Goal: Use online tool/utility: Utilize a website feature to perform a specific function

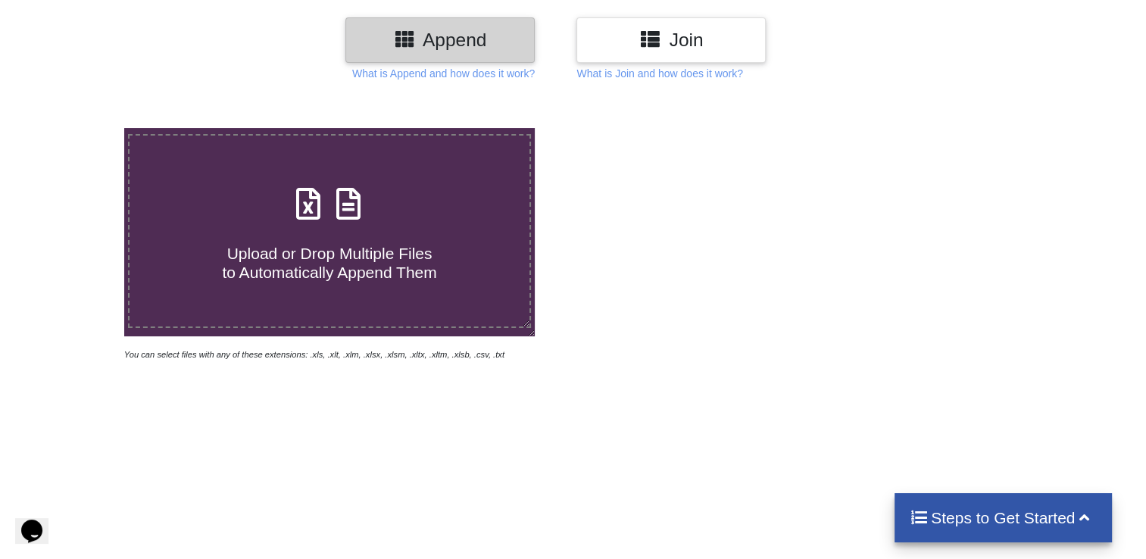
scroll to position [76, 0]
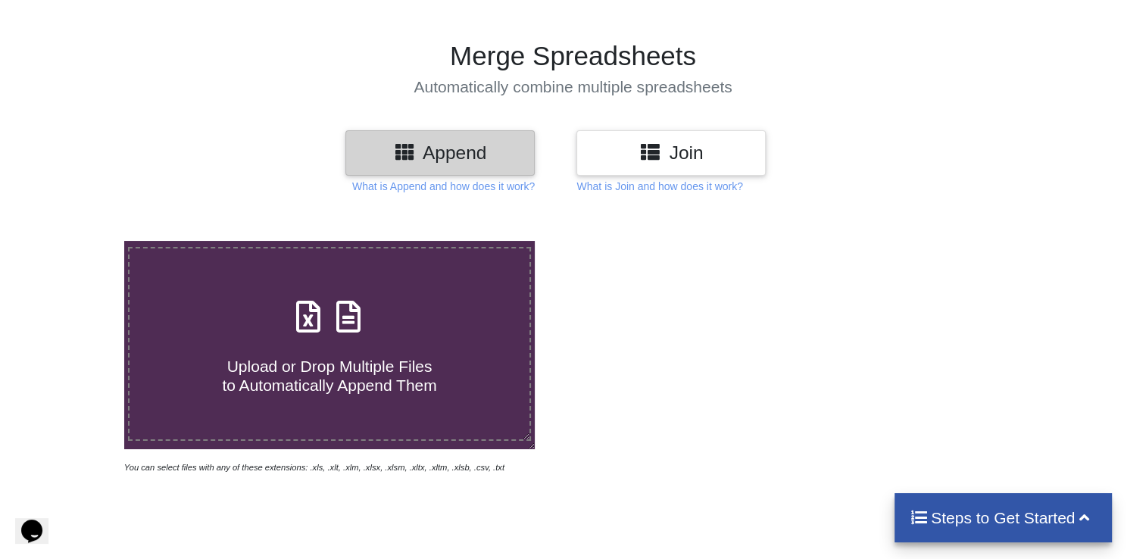
click at [675, 158] on h3 "Join" at bounding box center [671, 153] width 167 height 22
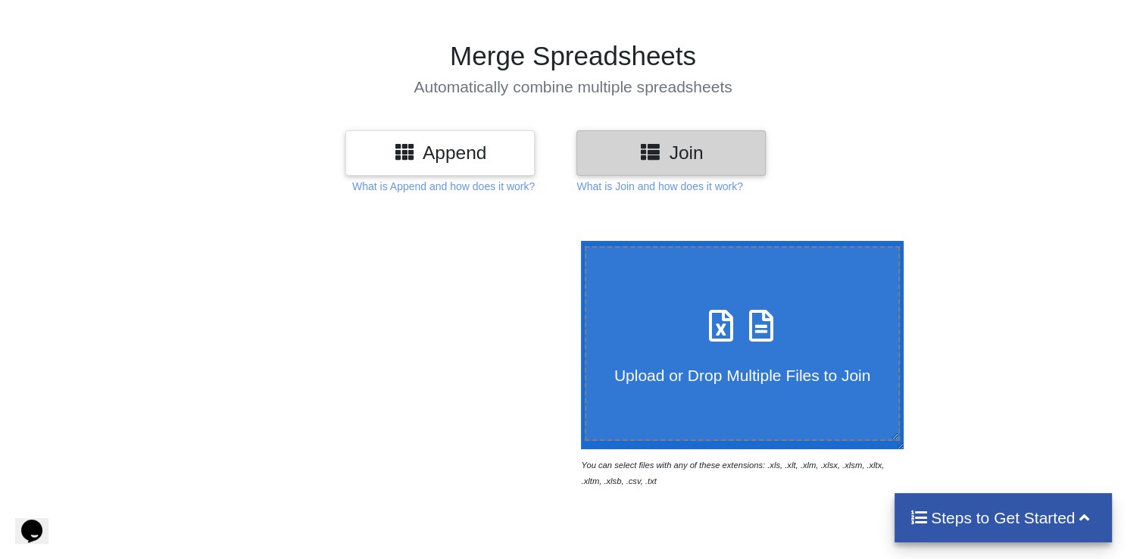
click at [742, 330] on icon at bounding box center [761, 318] width 38 height 32
click at [577, 241] on input "Upload or Drop Multiple Files to Join" at bounding box center [577, 241] width 0 height 0
type input "C:\fakepath\Book1.xlsx"
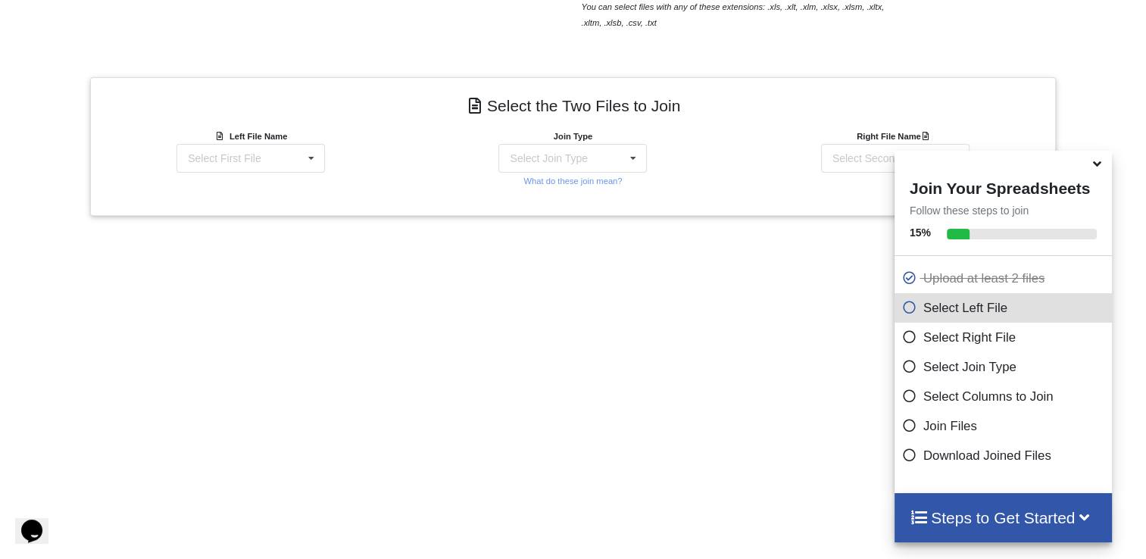
scroll to position [594, 0]
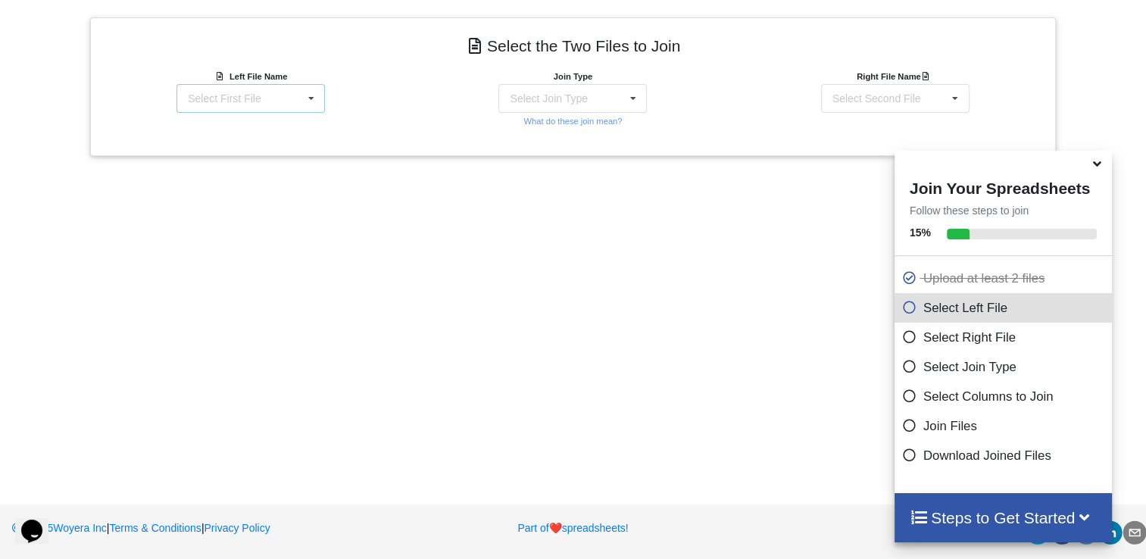
click at [314, 104] on icon at bounding box center [311, 99] width 23 height 28
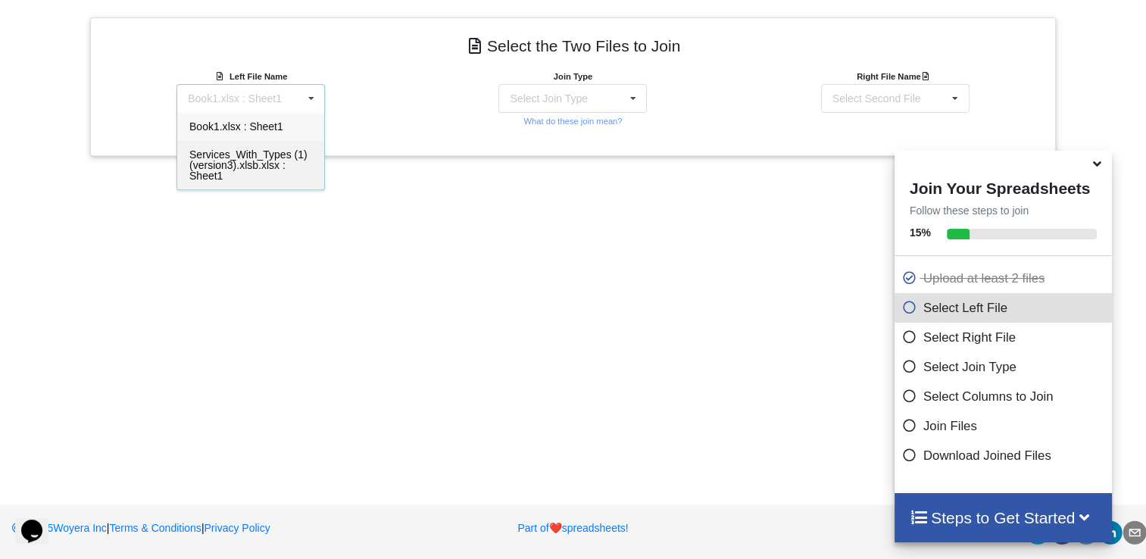
click at [270, 161] on span "Services_With_Types (1) (version3).xlsb.xlsx : Sheet1" at bounding box center [248, 164] width 118 height 33
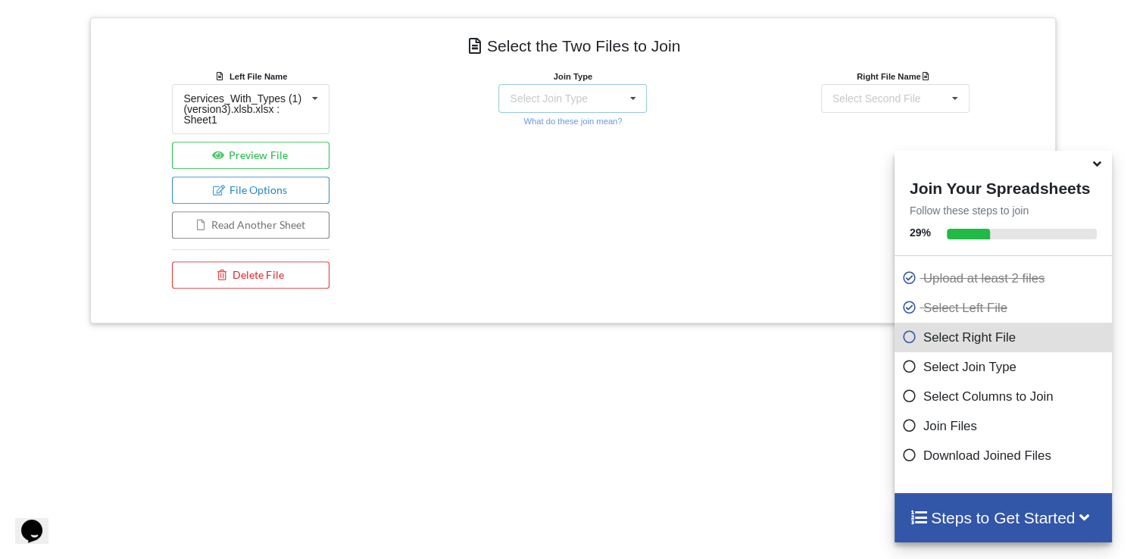
click at [636, 93] on icon at bounding box center [633, 99] width 23 height 28
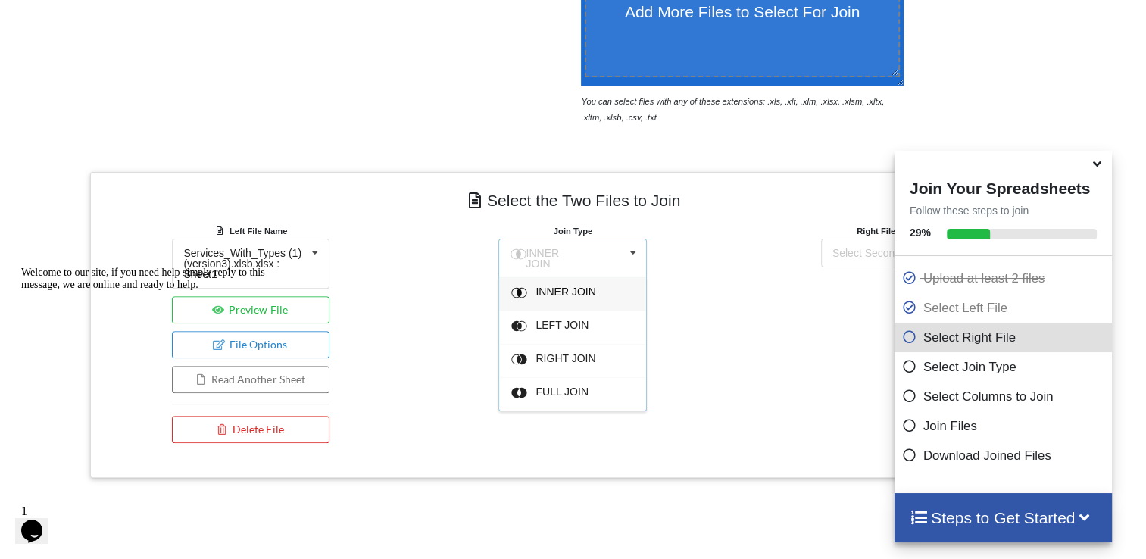
scroll to position [442, 0]
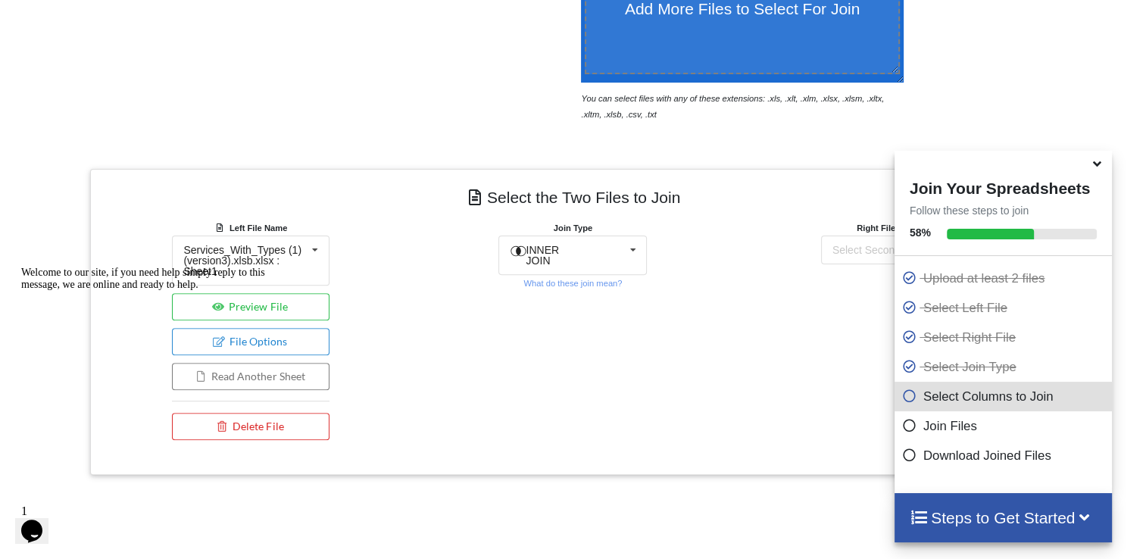
click at [902, 341] on icon at bounding box center [909, 334] width 15 height 13
click at [796, 287] on div "Right File Name Select Second File Book1.xlsx : Sheet1 Services_With_Types (1) …" at bounding box center [895, 334] width 322 height 228
click at [1018, 132] on div "Add More Files to Select For Join You can select files with any of these extens…" at bounding box center [573, 317] width 1146 height 949
click at [1101, 168] on icon at bounding box center [1097, 161] width 16 height 14
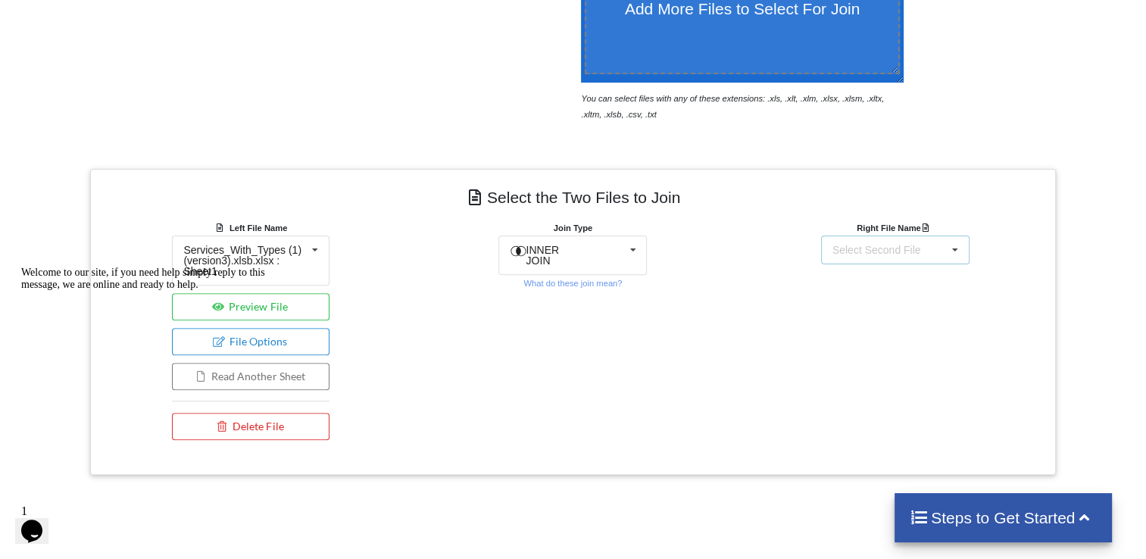
click at [945, 244] on icon at bounding box center [954, 250] width 23 height 28
click at [908, 281] on span "Book1.xlsx : Sheet1" at bounding box center [881, 278] width 94 height 12
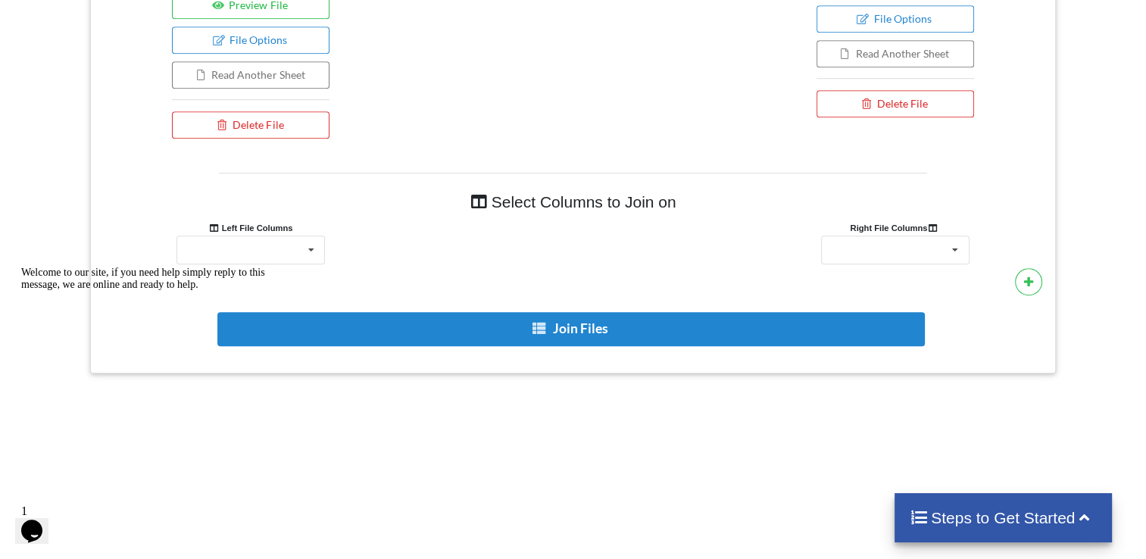
scroll to position [776, 0]
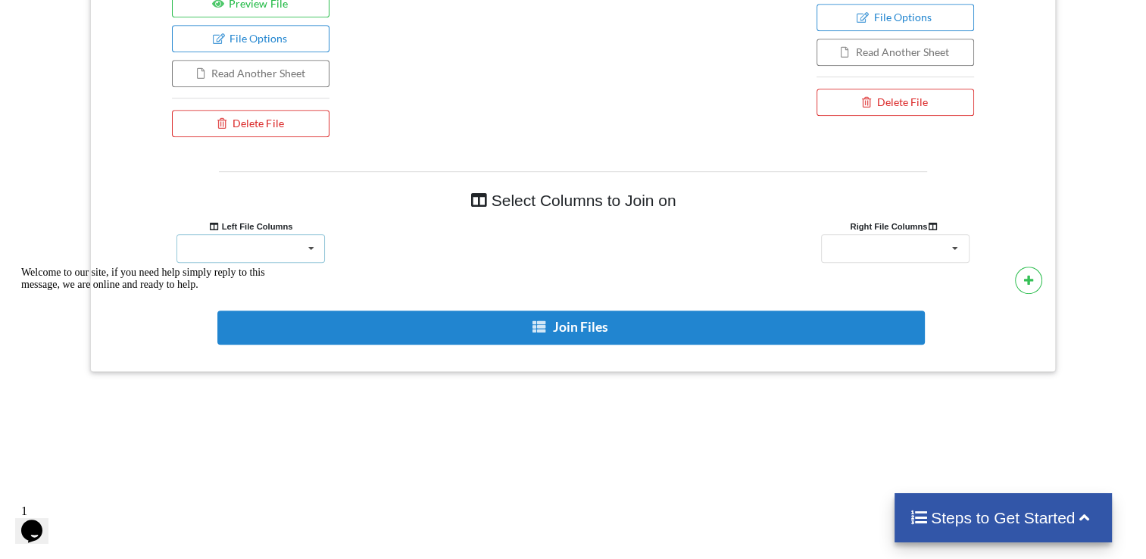
click at [313, 242] on icon at bounding box center [311, 249] width 23 height 28
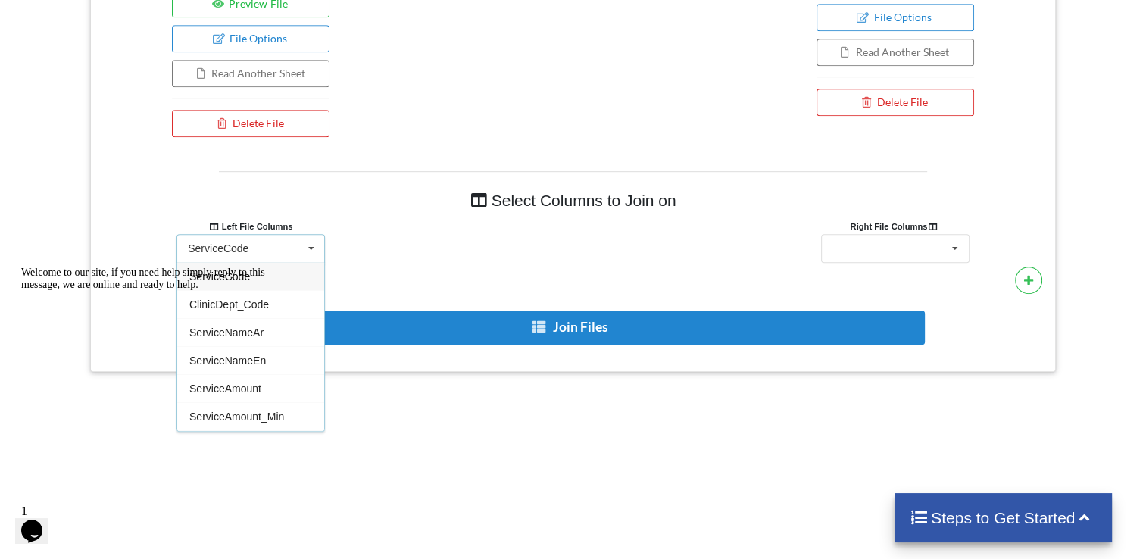
click at [282, 291] on div "Welcome to our site, if you need help simply reply to this message, we are onli…" at bounding box center [157, 279] width 273 height 24
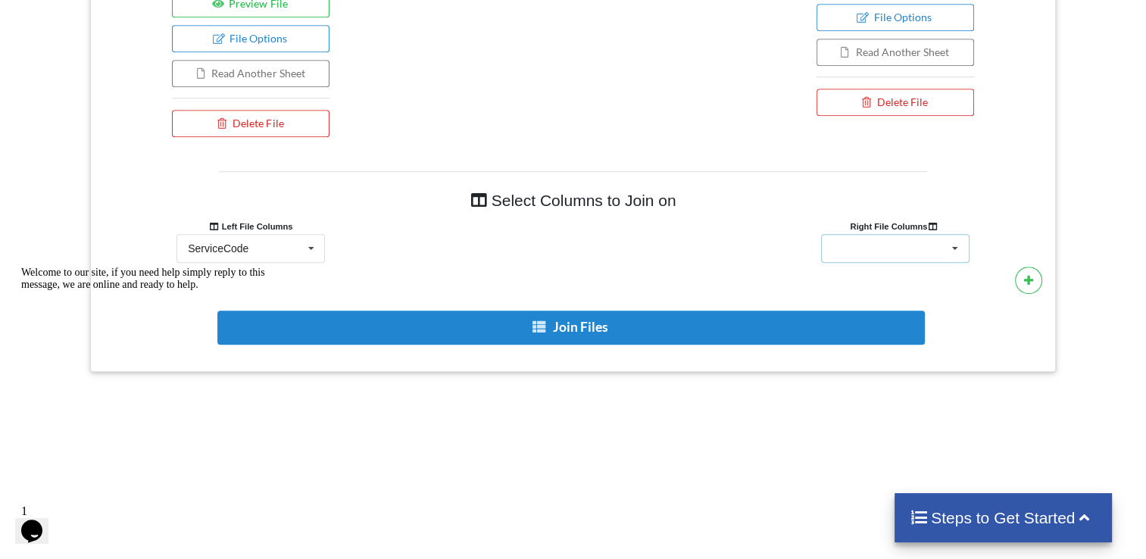
click at [957, 240] on icon at bounding box center [954, 249] width 23 height 28
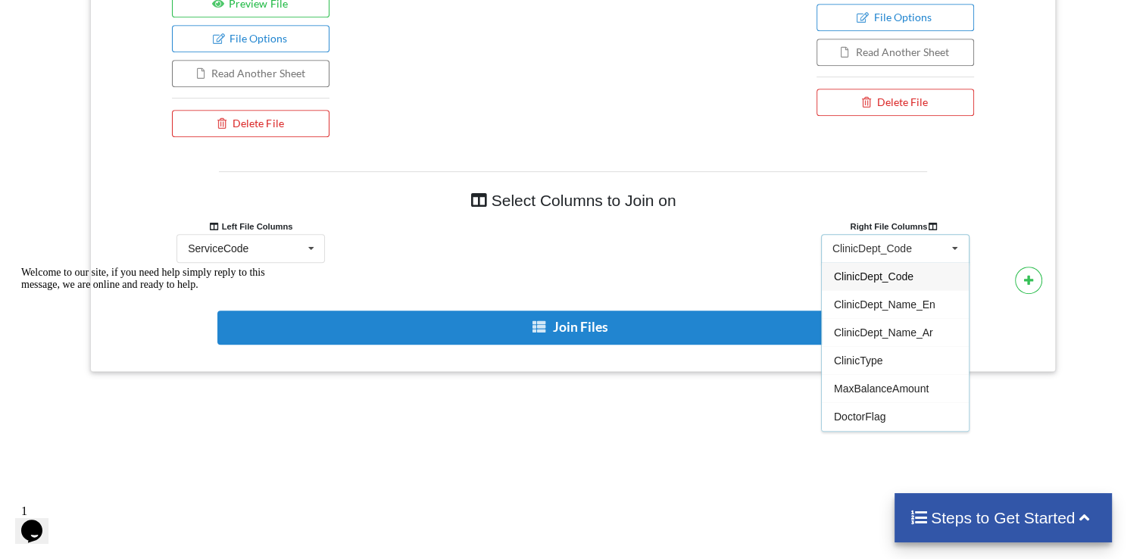
click at [887, 251] on div "ClinicDept_Code" at bounding box center [871, 248] width 79 height 11
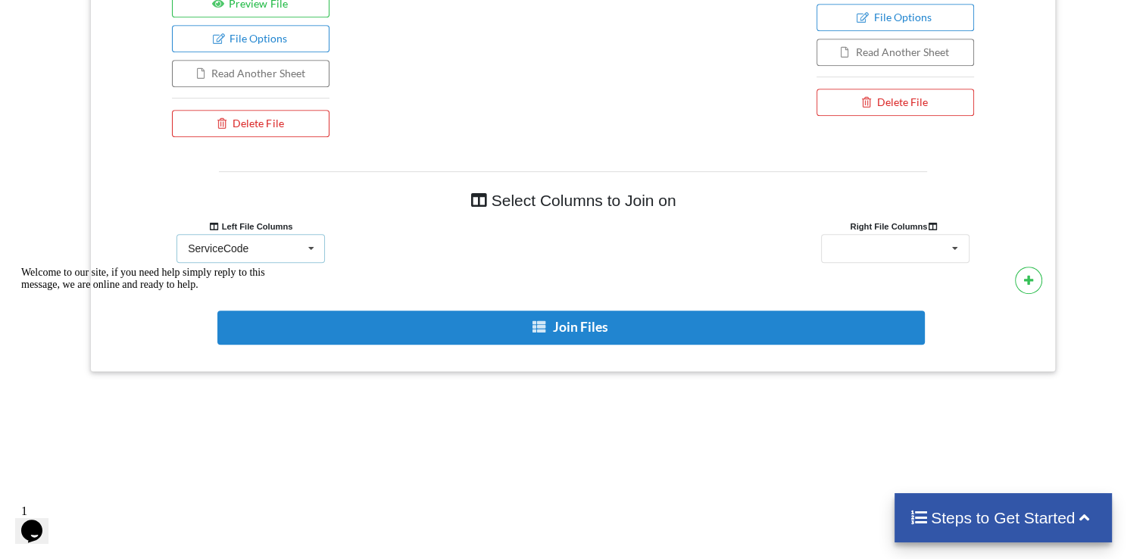
click at [298, 250] on div "ServiceCode ServiceCode ClinicDept_Code ServiceNameAr ServiceNameEn ServiceAmou…" at bounding box center [250, 248] width 148 height 29
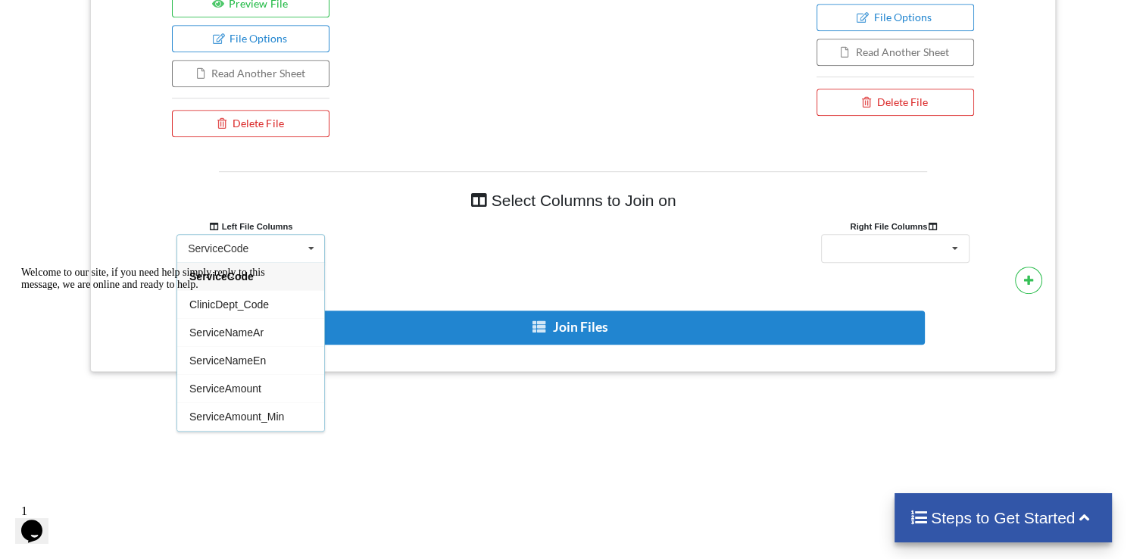
click at [254, 291] on div "Welcome to our site, if you need help simply reply to this message, we are onli…" at bounding box center [157, 279] width 273 height 24
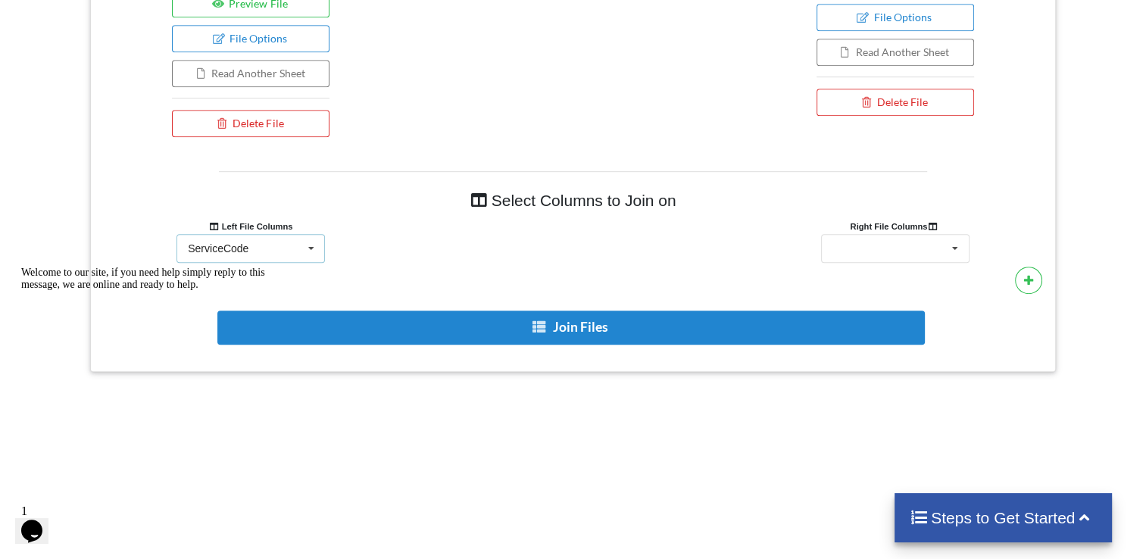
click at [309, 248] on icon at bounding box center [311, 249] width 23 height 28
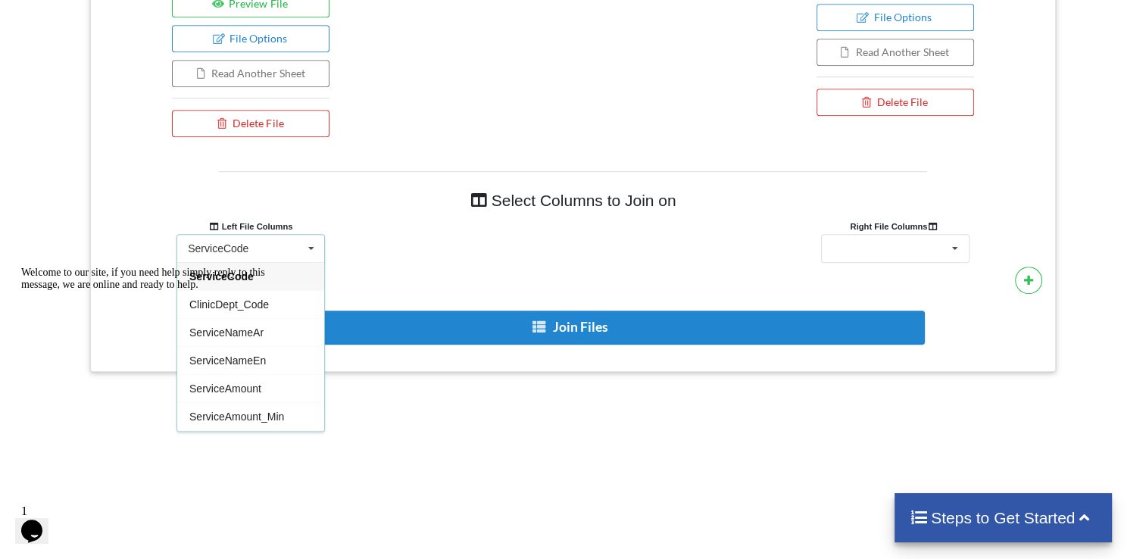
click at [208, 291] on div "Welcome to our site, if you need help simply reply to this message, we are onli…" at bounding box center [157, 279] width 273 height 24
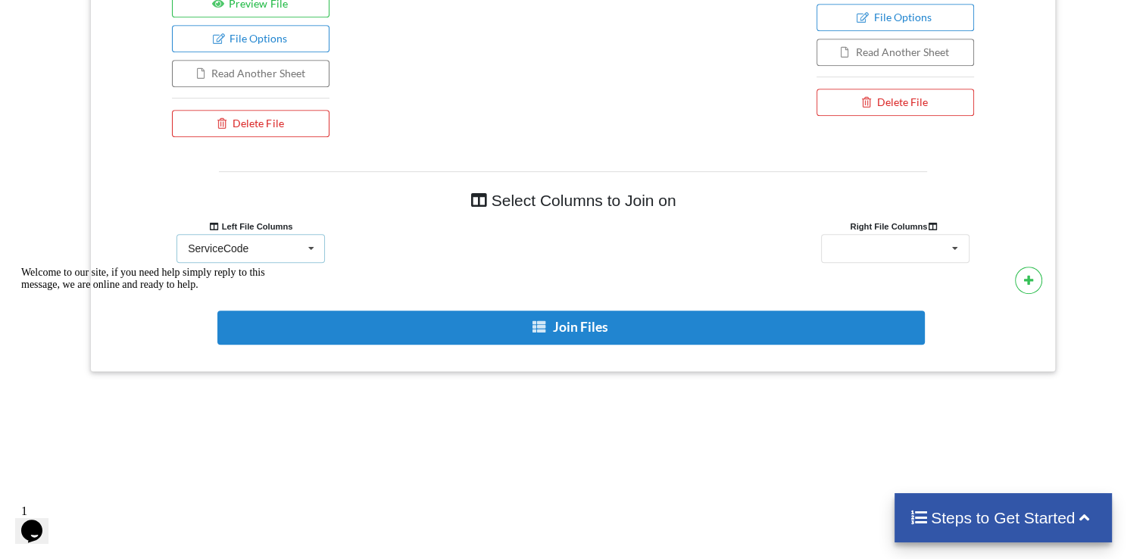
click at [321, 238] on icon at bounding box center [311, 249] width 23 height 28
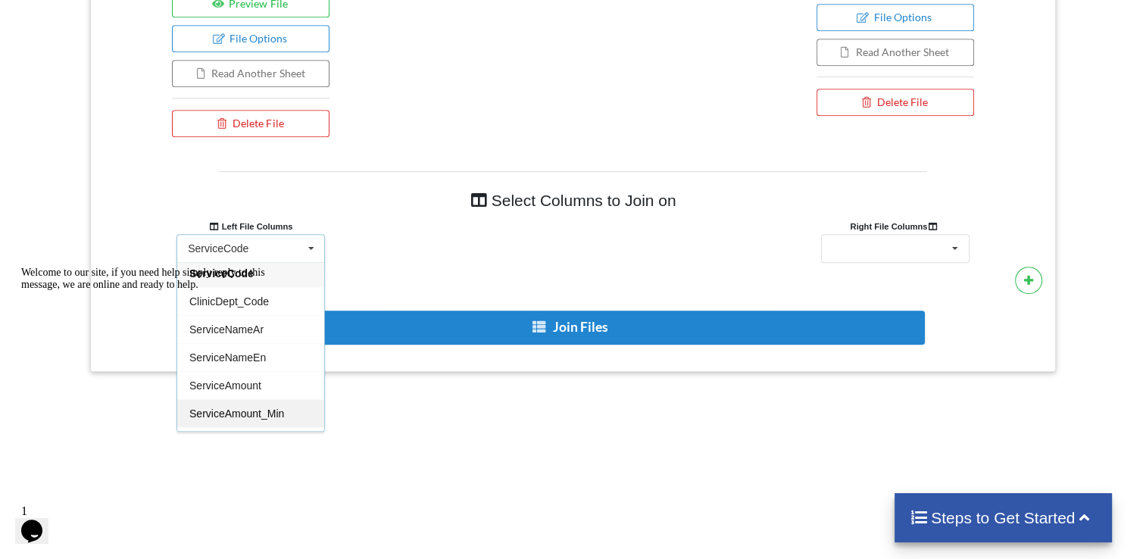
scroll to position [0, 0]
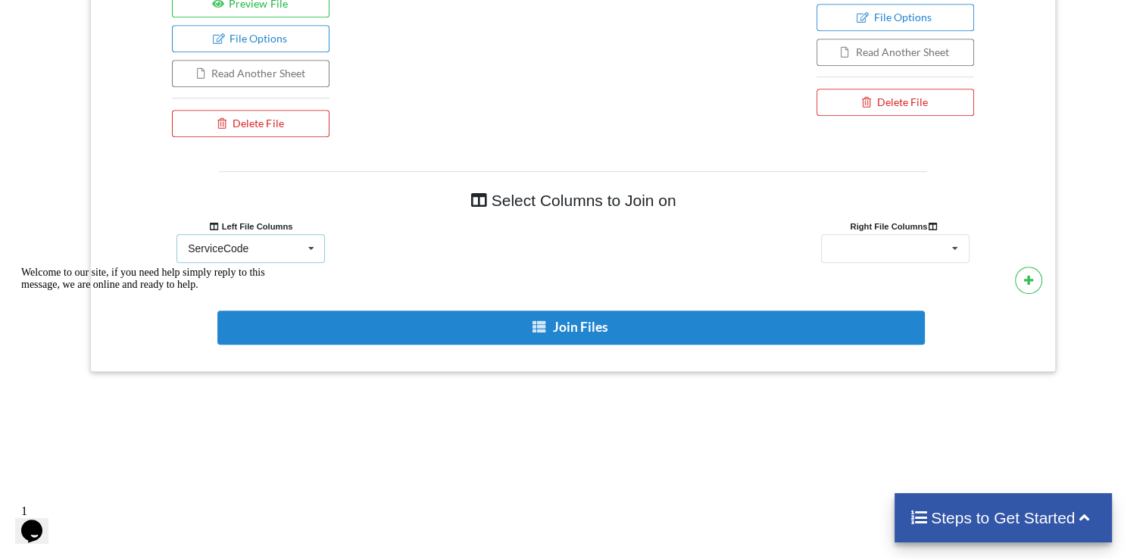
click at [320, 244] on icon at bounding box center [311, 249] width 23 height 28
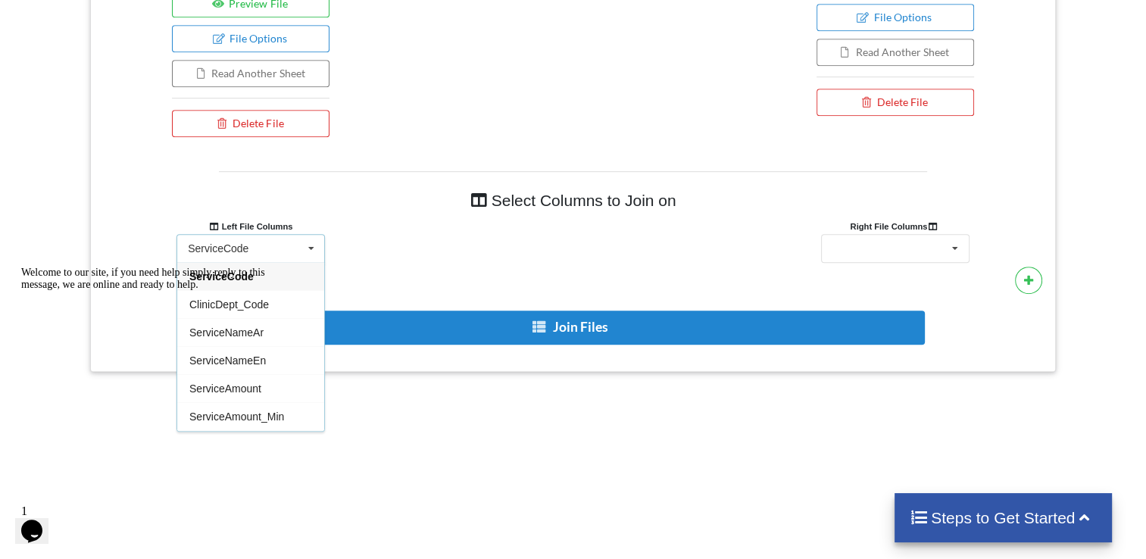
click at [235, 291] on div "Welcome to our site, if you need help simply reply to this message, we are onli…" at bounding box center [157, 279] width 273 height 24
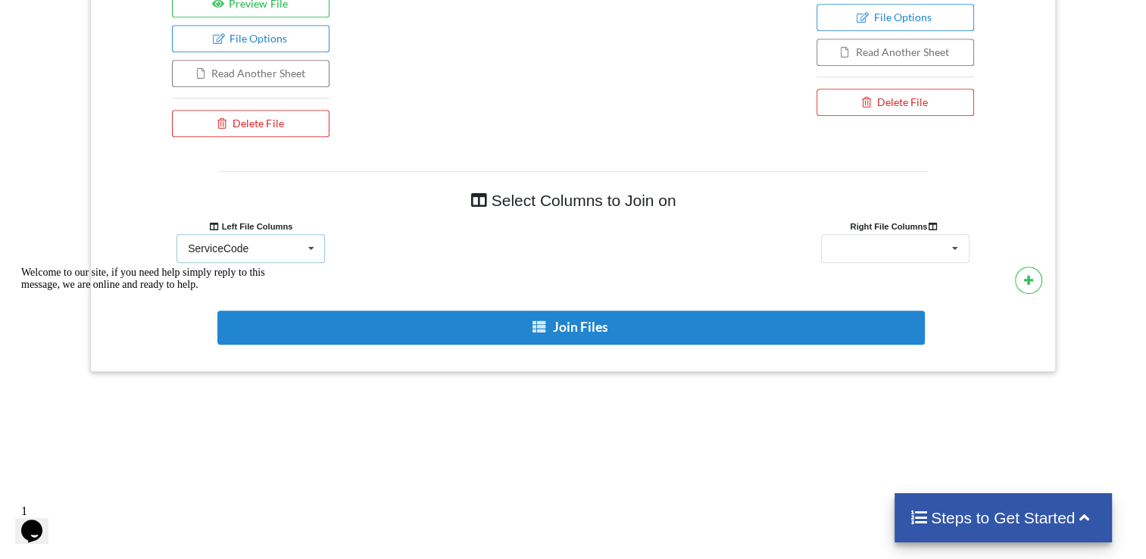
click at [261, 242] on div "ServiceCode ServiceCode ClinicDept_Code ServiceNameAr ServiceNameEn ServiceAmou…" at bounding box center [250, 248] width 148 height 29
click at [963, 256] on icon at bounding box center [954, 249] width 23 height 28
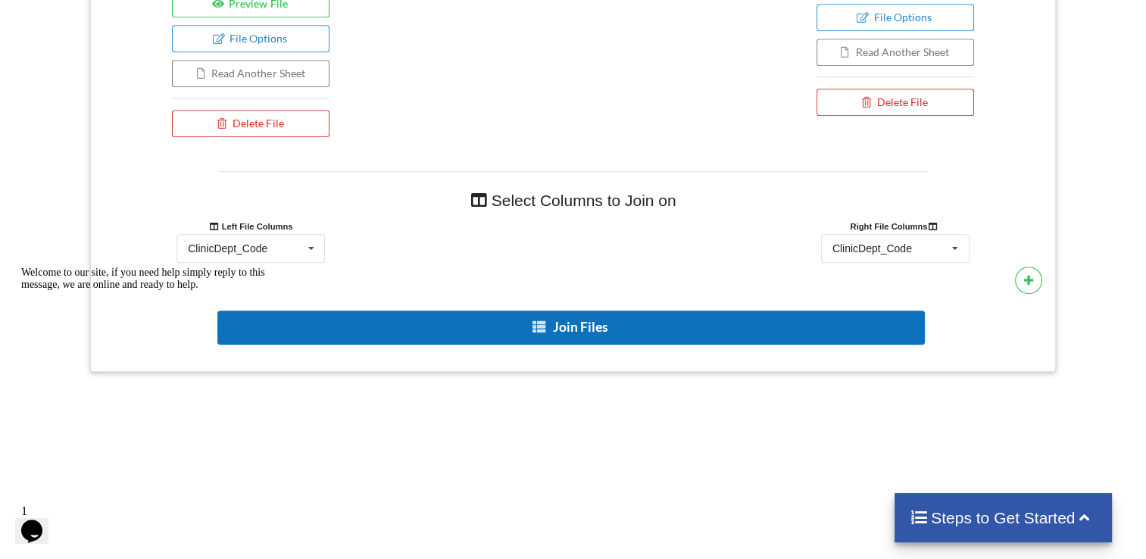
click at [703, 325] on button "Join Files" at bounding box center [570, 327] width 707 height 34
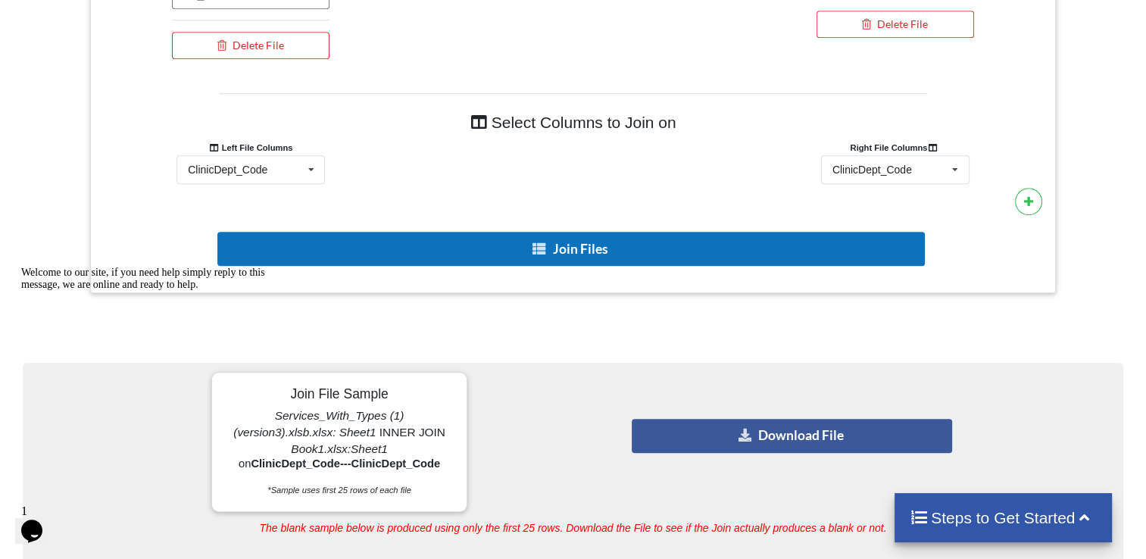
scroll to position [1286, 0]
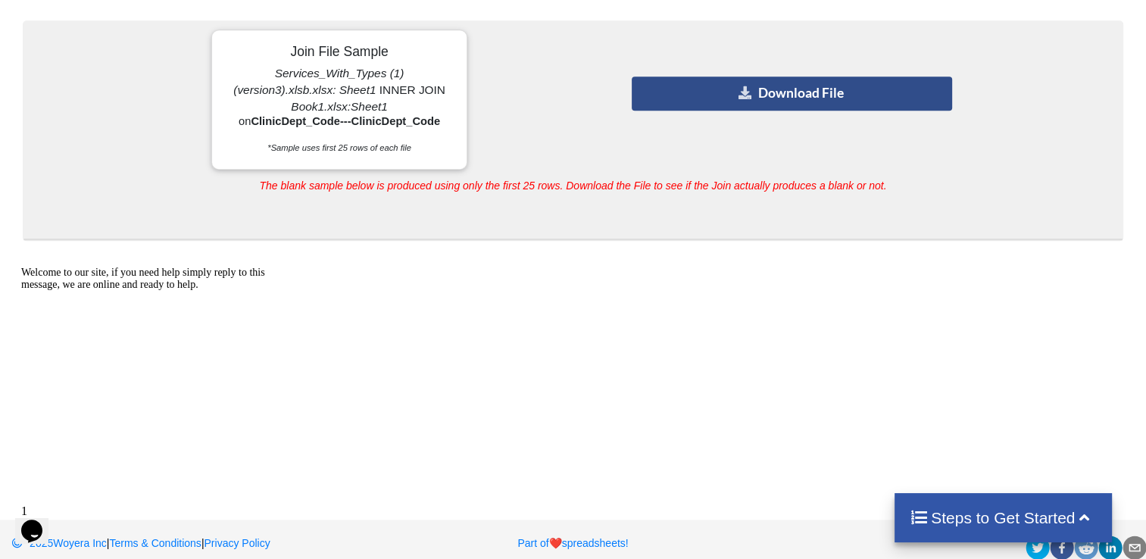
click at [743, 97] on button "Download File" at bounding box center [791, 93] width 320 height 34
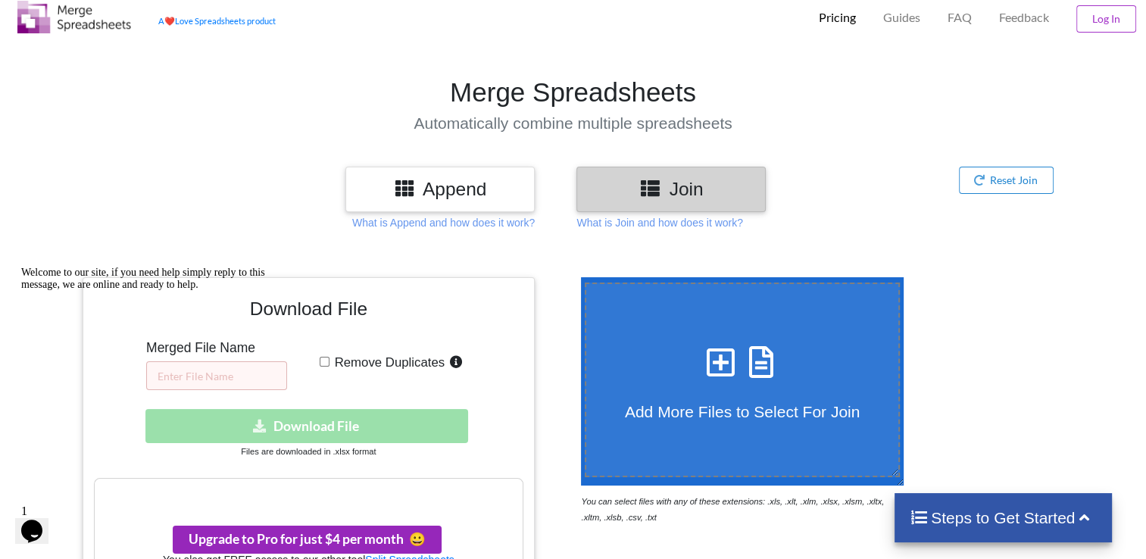
scroll to position [227, 0]
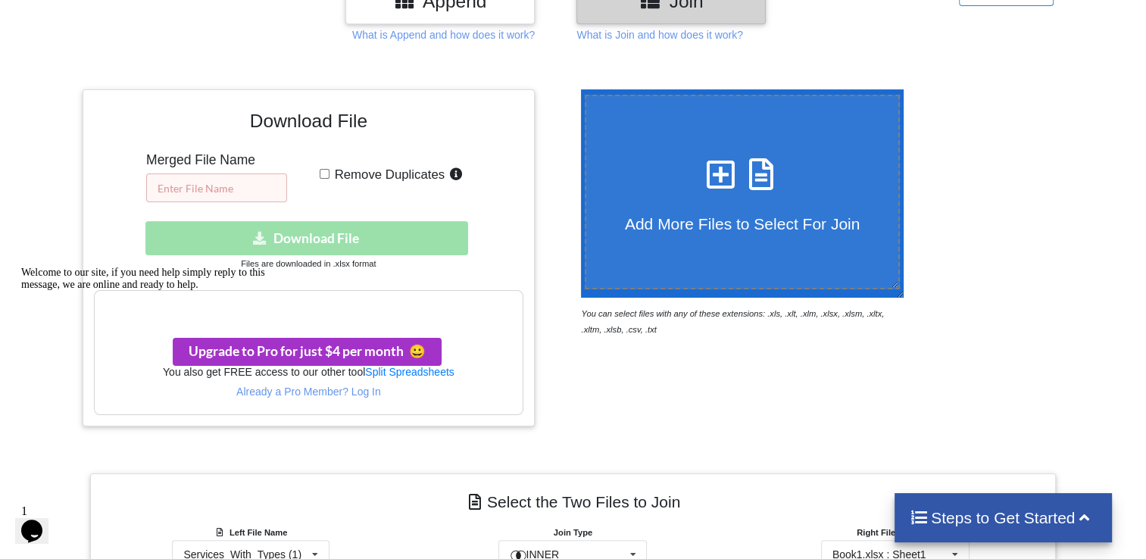
click at [238, 196] on input "text" at bounding box center [216, 187] width 141 height 29
type input "ف"
type input "SERVICE WITH DEPARTMENT'"
click at [316, 229] on div "Download hidden Download File" at bounding box center [309, 238] width 430 height 34
